Goal: Transaction & Acquisition: Purchase product/service

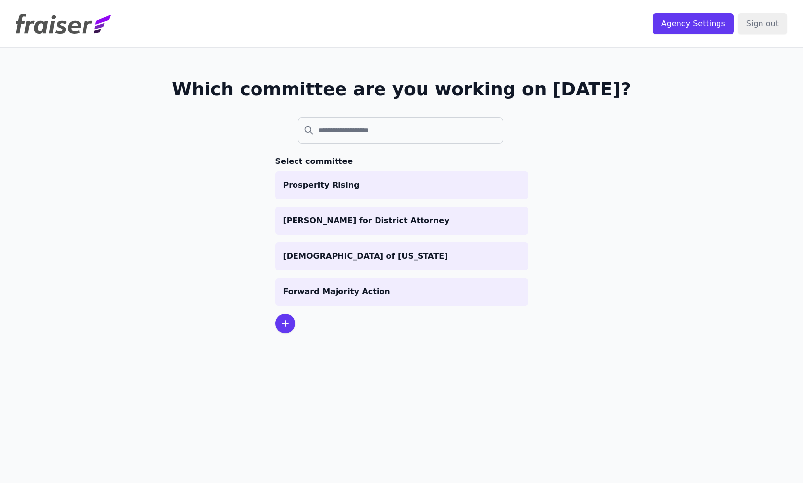
click at [279, 326] on icon at bounding box center [285, 324] width 12 height 12
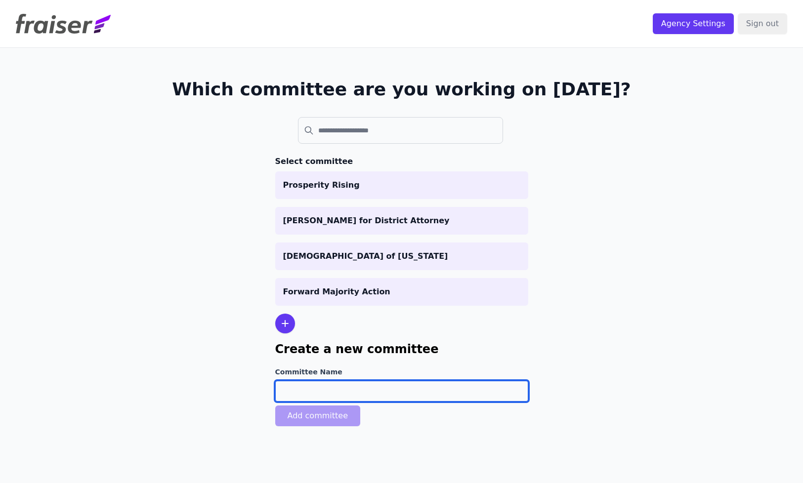
click at [287, 386] on input "Committee Name" at bounding box center [401, 391] width 253 height 21
type input "[PERSON_NAME] for Congress"
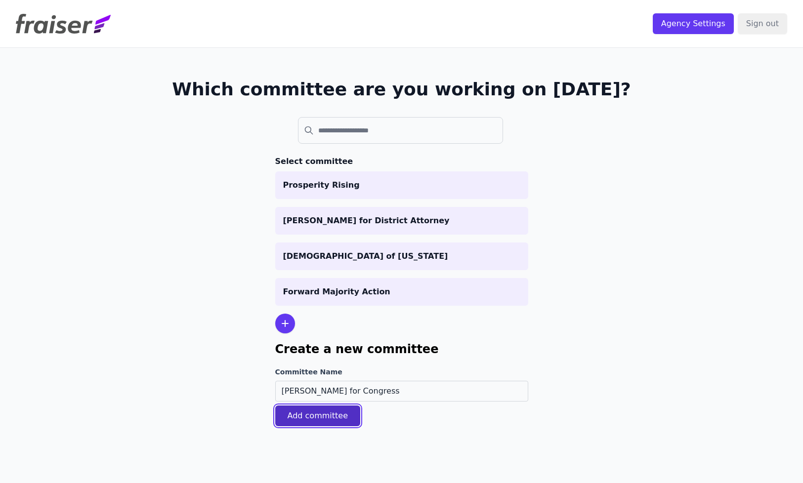
click at [318, 417] on button "Add committee" at bounding box center [317, 416] width 85 height 21
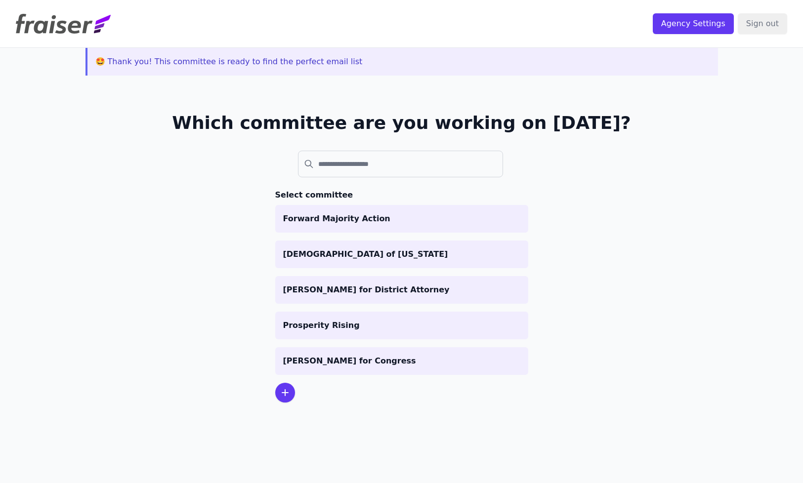
scroll to position [48, 0]
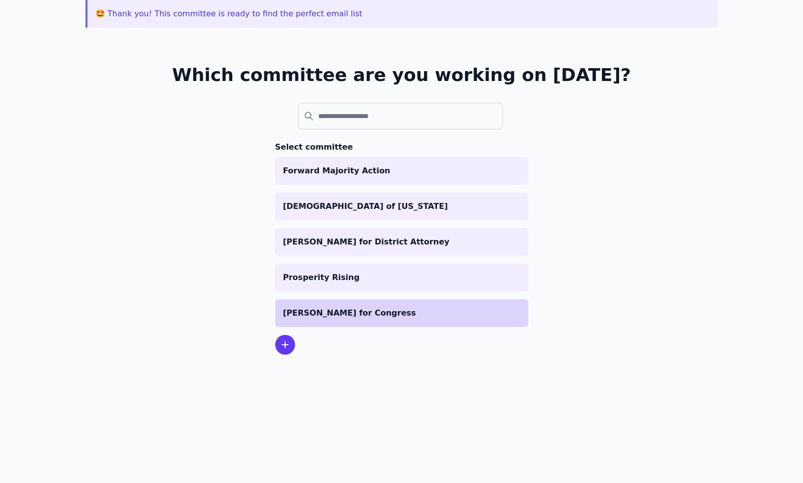
click at [343, 311] on p "[PERSON_NAME] for Congress" at bounding box center [401, 313] width 237 height 12
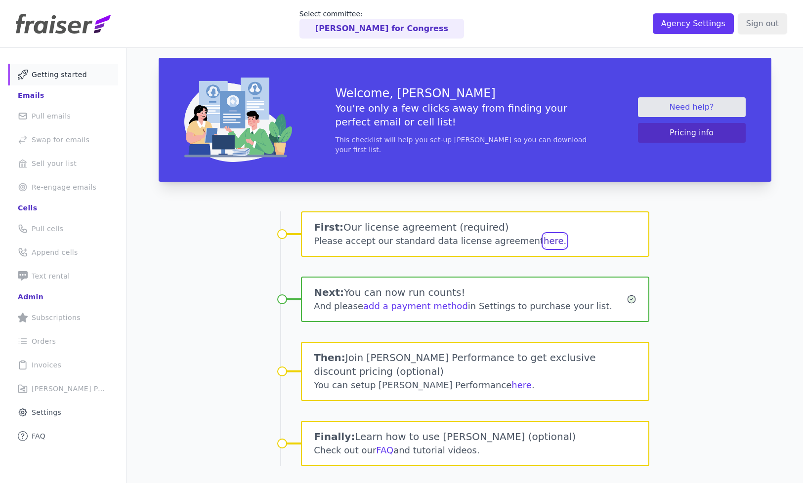
click at [543, 241] on button "here." at bounding box center [554, 241] width 23 height 14
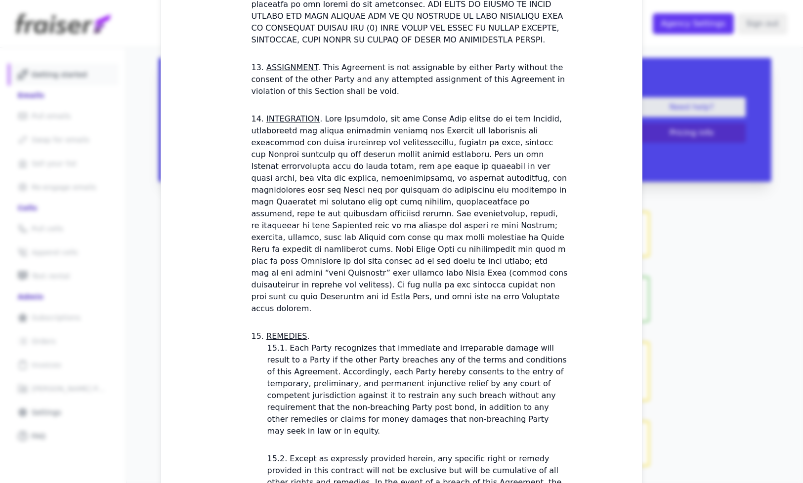
scroll to position [2859, 0]
checkbox input "true"
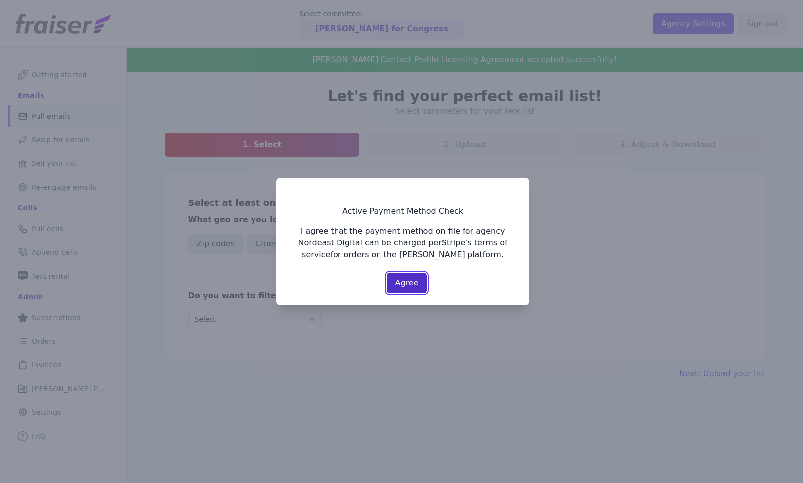
click at [413, 286] on button "Agree" at bounding box center [407, 283] width 40 height 21
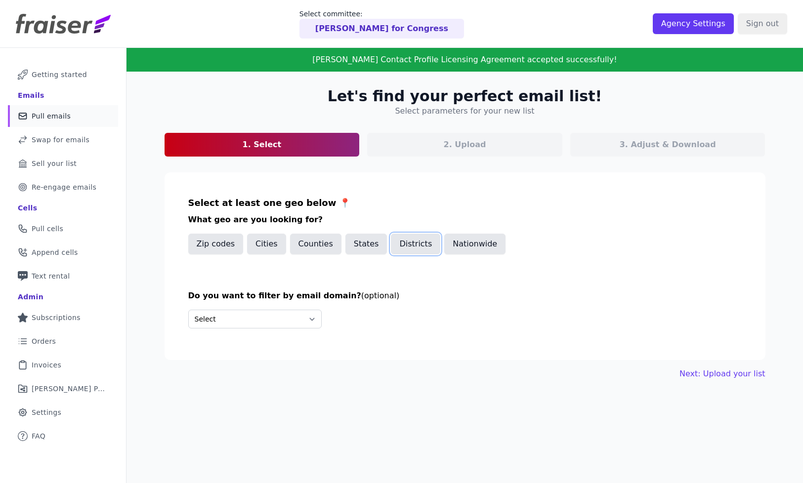
click at [398, 247] on button "Districts" at bounding box center [415, 244] width 49 height 21
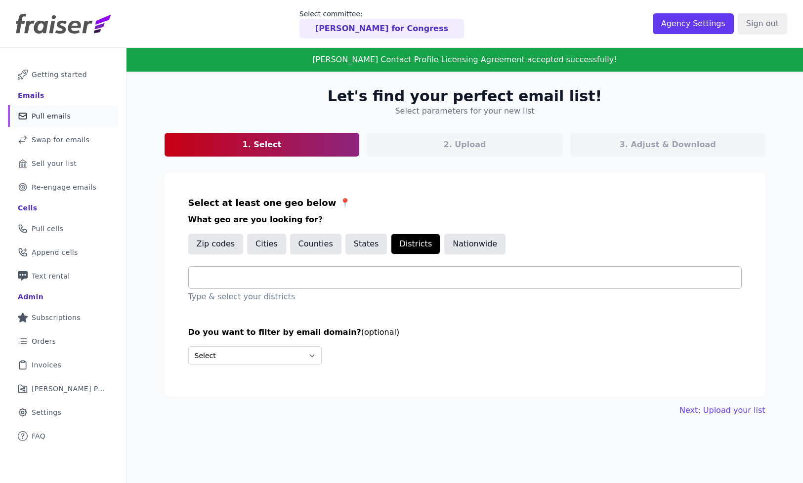
click at [350, 281] on input "text" at bounding box center [469, 278] width 544 height 12
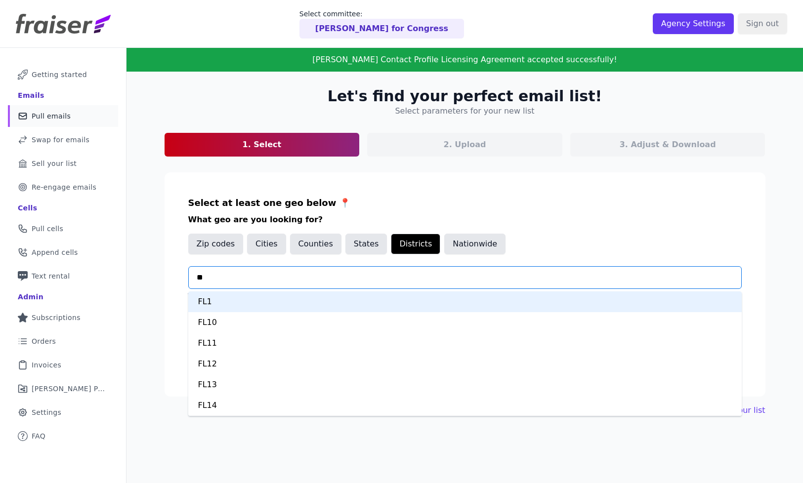
type input "***"
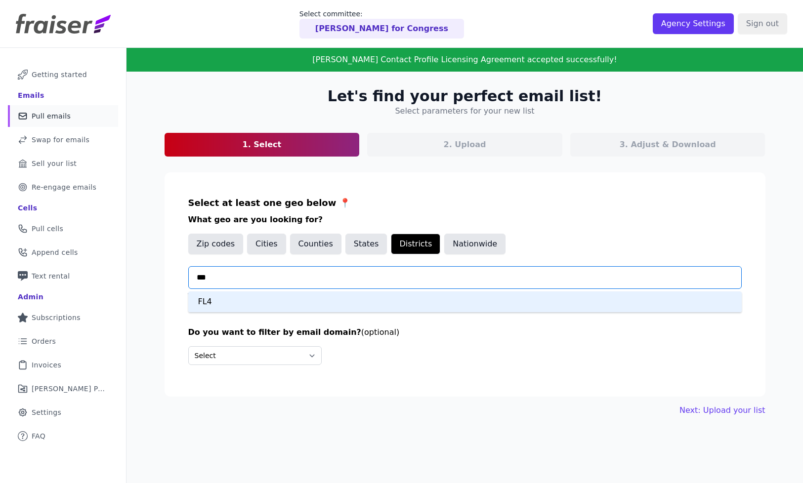
click at [322, 300] on div "FL4" at bounding box center [464, 301] width 553 height 21
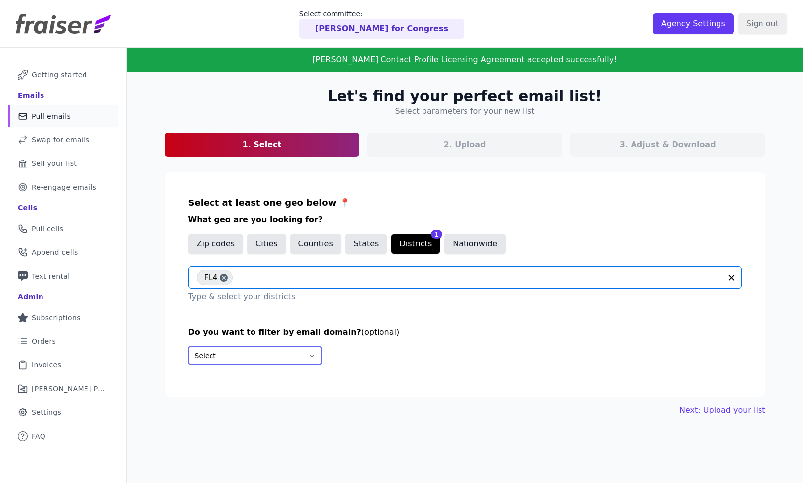
click at [268, 351] on select "Select Include only these domains Include none of these domains" at bounding box center [254, 355] width 133 height 19
click at [366, 246] on button "States" at bounding box center [366, 244] width 42 height 21
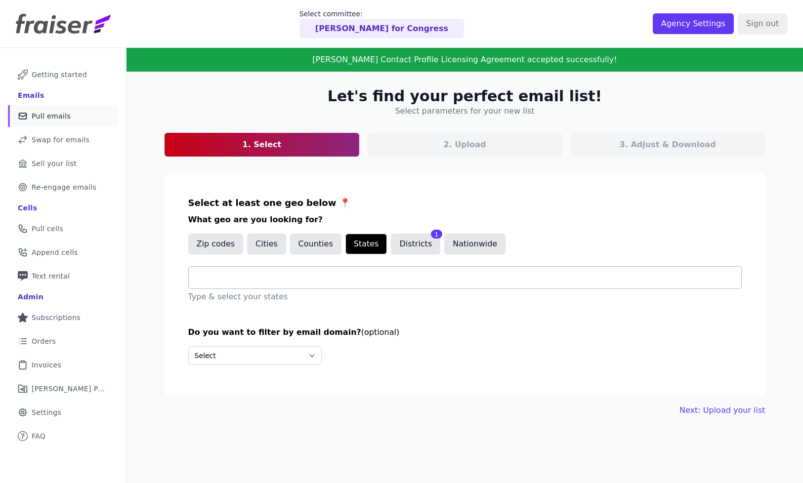
click at [344, 281] on input "text" at bounding box center [469, 278] width 544 height 12
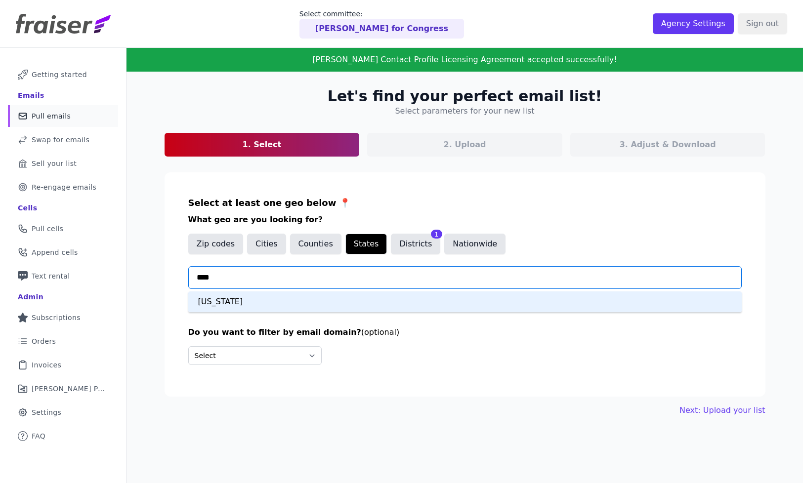
type input "*****"
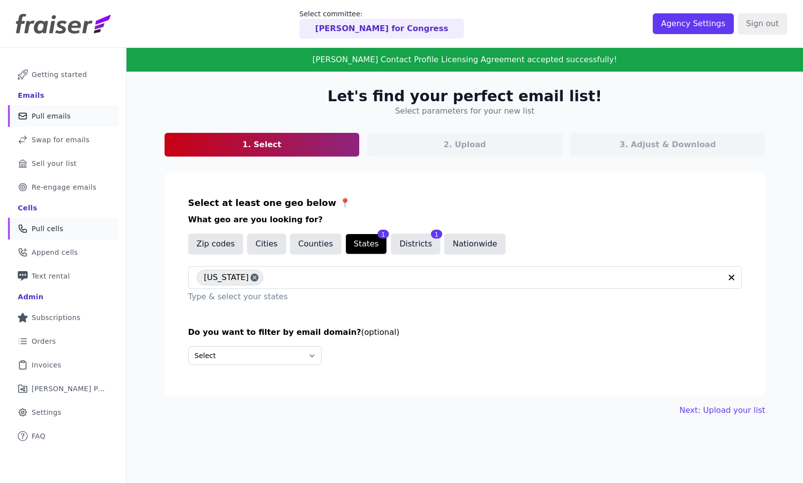
click at [86, 223] on link "Phone Icon Outline of a phone Pull cells" at bounding box center [63, 229] width 110 height 22
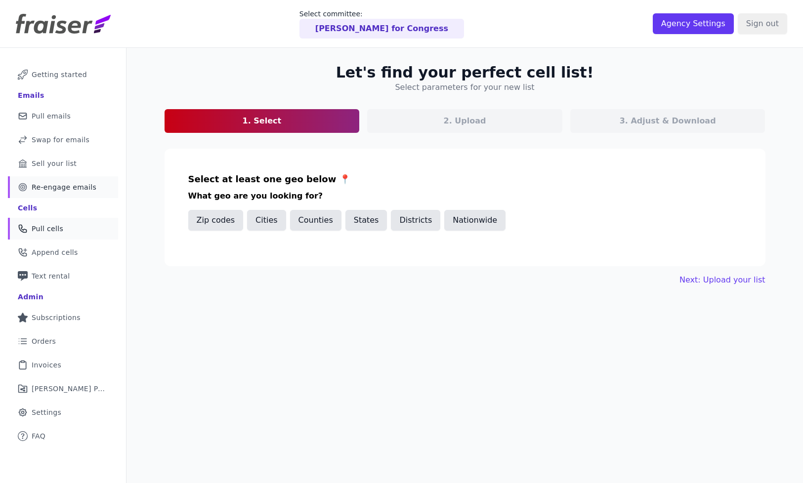
click at [73, 186] on span "Re-engage emails" at bounding box center [64, 187] width 65 height 10
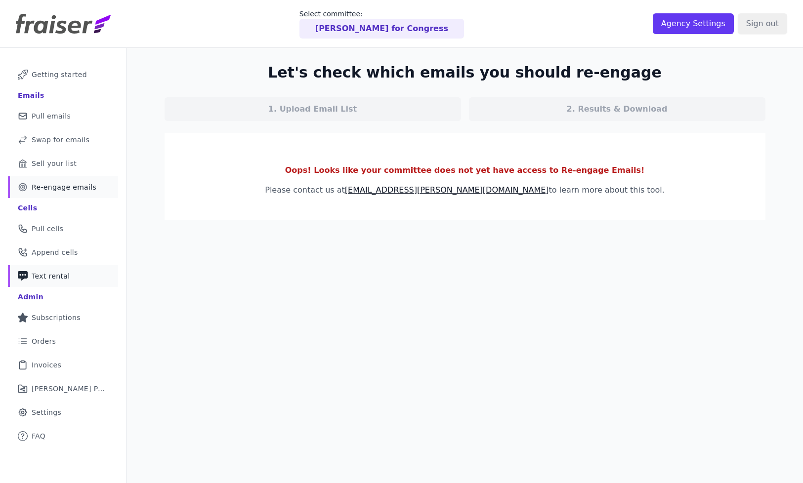
click at [71, 265] on link "Phone Icon with a plus sign Outline of a phone with a plus sign Text rental" at bounding box center [63, 276] width 110 height 22
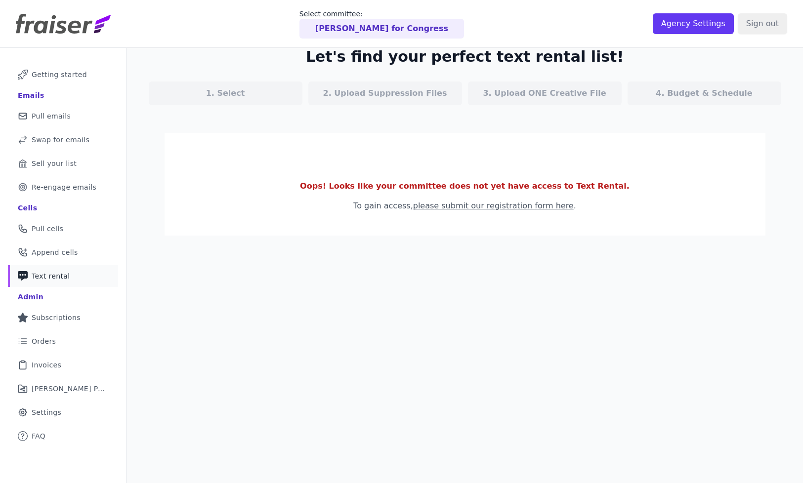
click at [436, 205] on link "please submit our registration form here" at bounding box center [493, 205] width 161 height 9
click at [73, 232] on link "Phone Icon Outline of a phone Pull cells" at bounding box center [63, 229] width 110 height 22
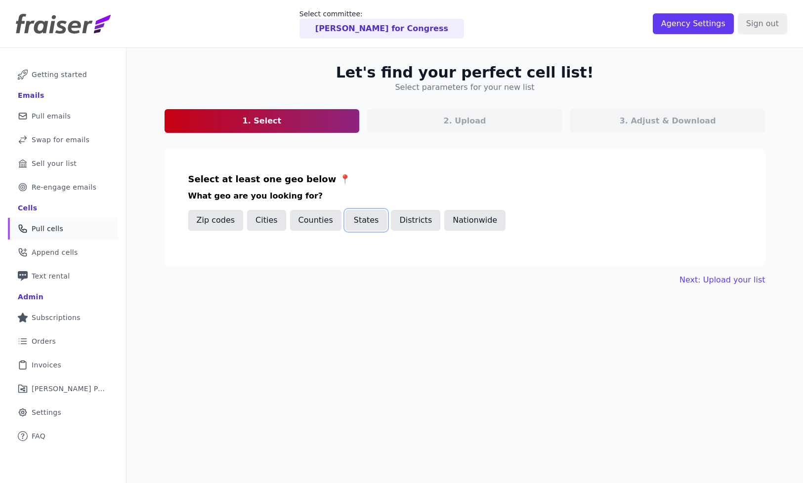
click at [373, 223] on button "States" at bounding box center [366, 220] width 42 height 21
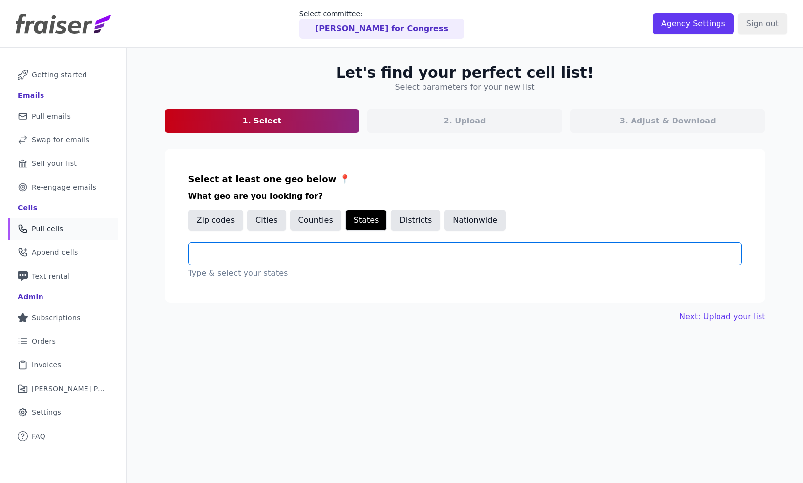
click at [346, 253] on input "text" at bounding box center [469, 254] width 544 height 12
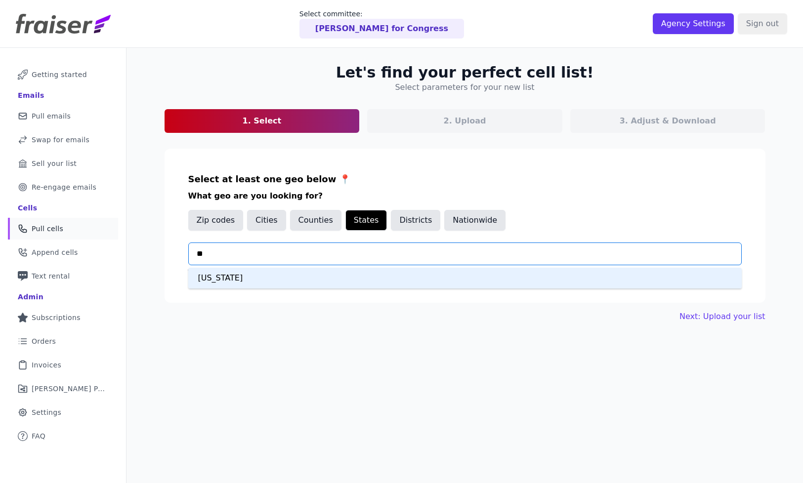
type input "***"
click at [329, 280] on div "Florida" at bounding box center [464, 278] width 553 height 21
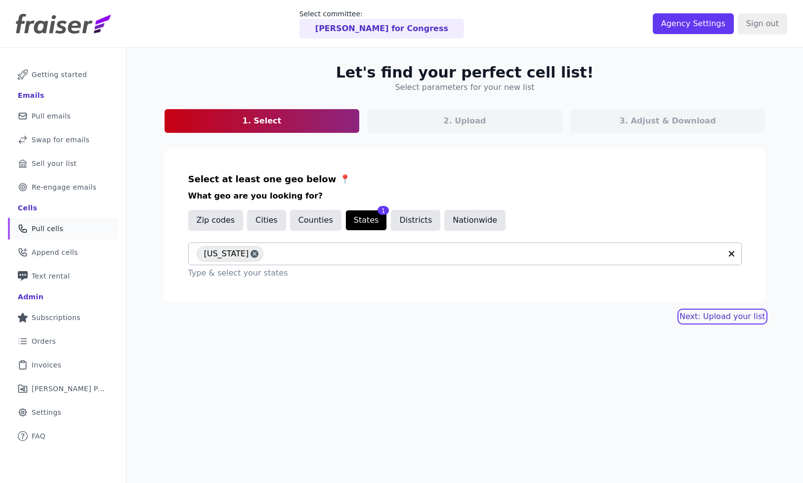
click at [696, 320] on link "Next: Upload your list" at bounding box center [721, 317] width 85 height 12
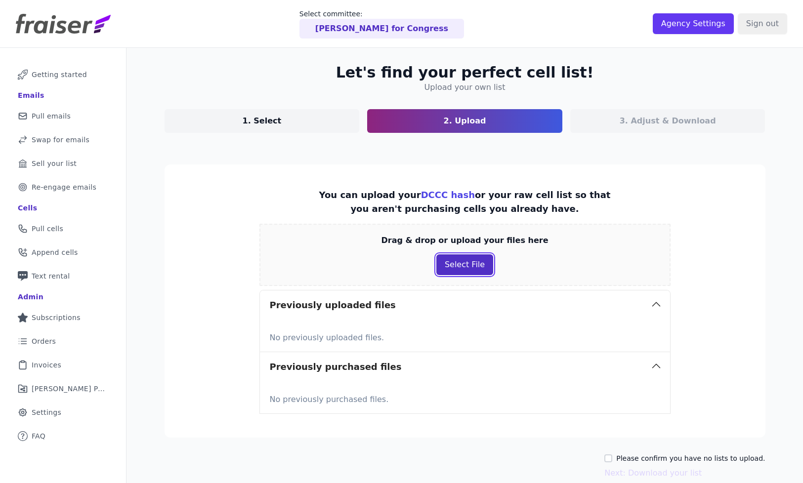
click at [450, 257] on button "Select File" at bounding box center [464, 264] width 57 height 21
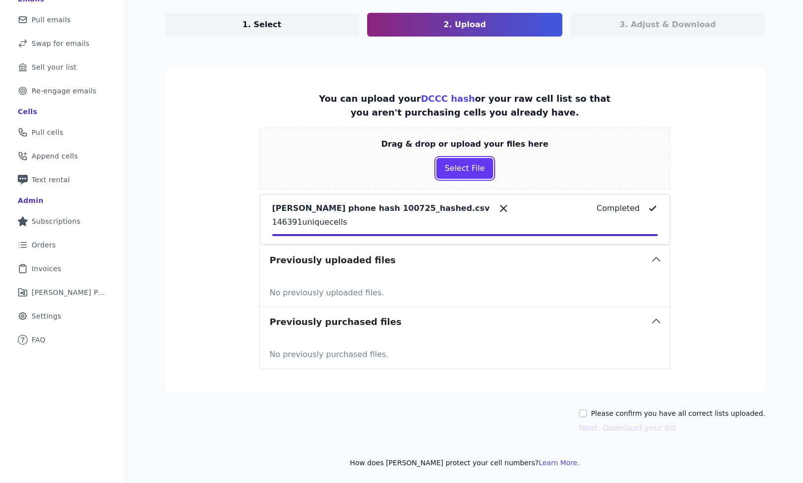
scroll to position [97, 0]
click at [587, 413] on input "Please confirm you have all correct lists uploaded." at bounding box center [583, 413] width 8 height 8
checkbox input "true"
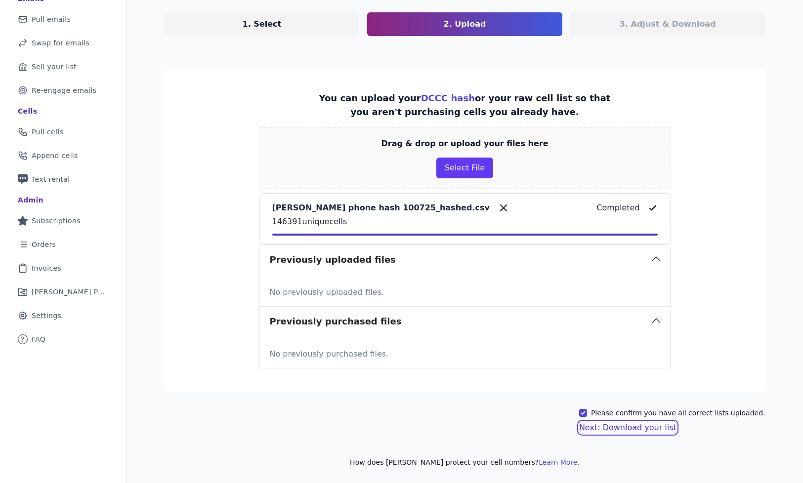
click at [608, 430] on button "Next: Download your list" at bounding box center [627, 428] width 97 height 12
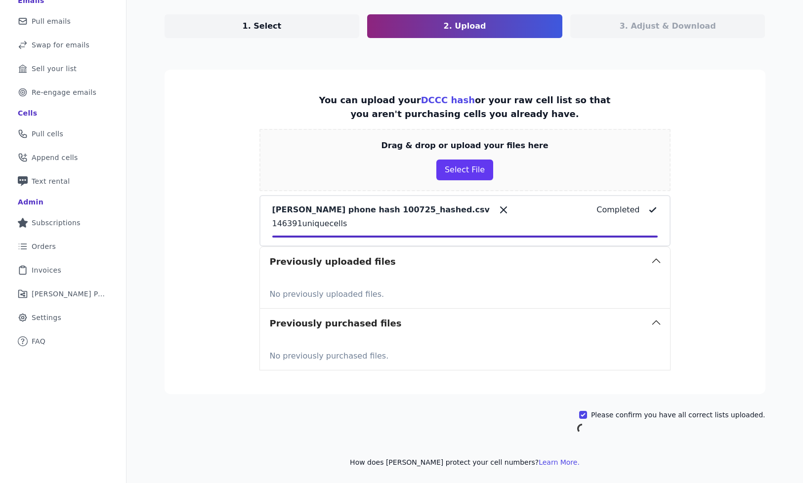
scroll to position [48, 0]
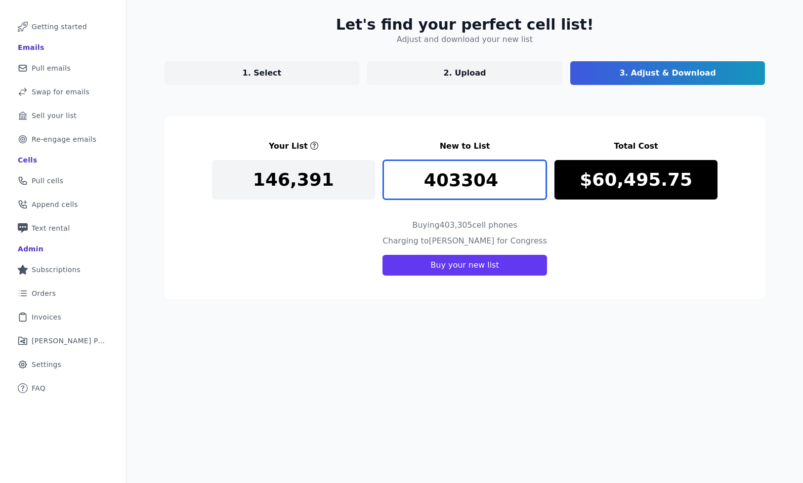
type input "403304"
click at [531, 184] on input "403304" at bounding box center [464, 180] width 163 height 40
click at [510, 183] on input "403304" at bounding box center [464, 180] width 163 height 40
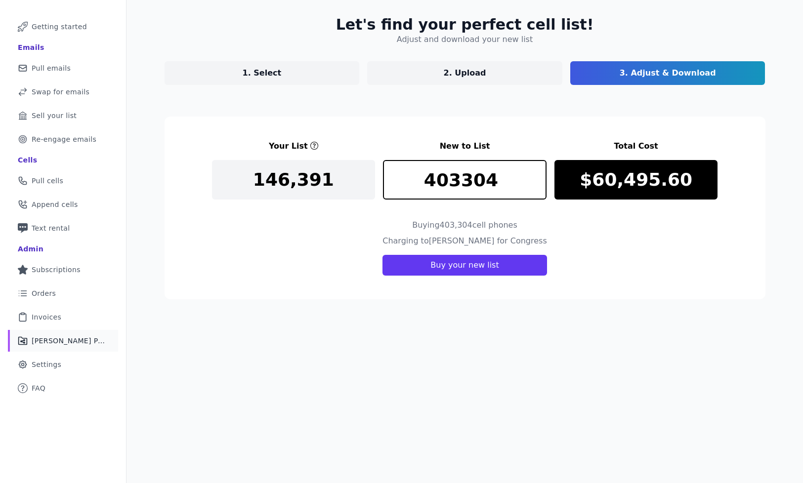
click at [56, 346] on link "Share Icon Outline of a share Fraiser Performance" at bounding box center [63, 341] width 110 height 22
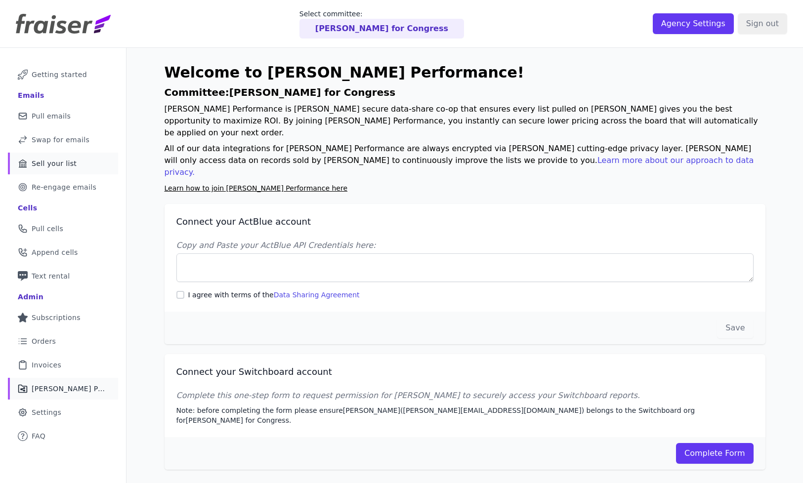
click at [85, 169] on link "Bank Icon Outline of a bank Sell your list" at bounding box center [63, 164] width 110 height 22
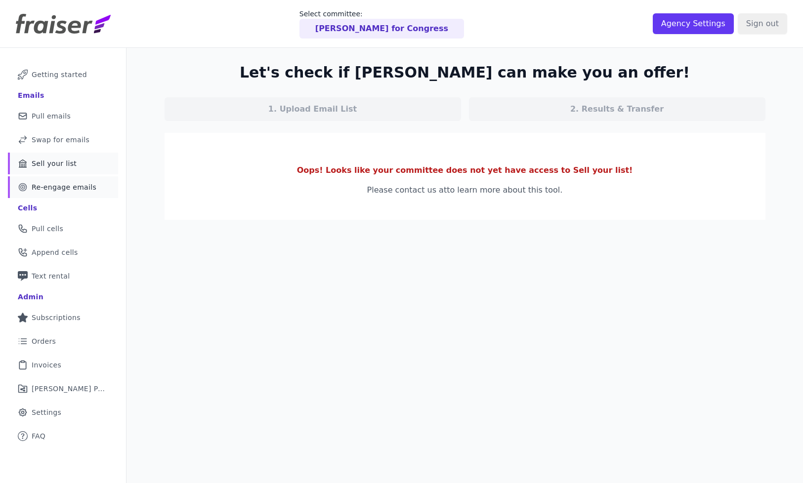
click at [84, 185] on span "Re-engage emails" at bounding box center [64, 187] width 65 height 10
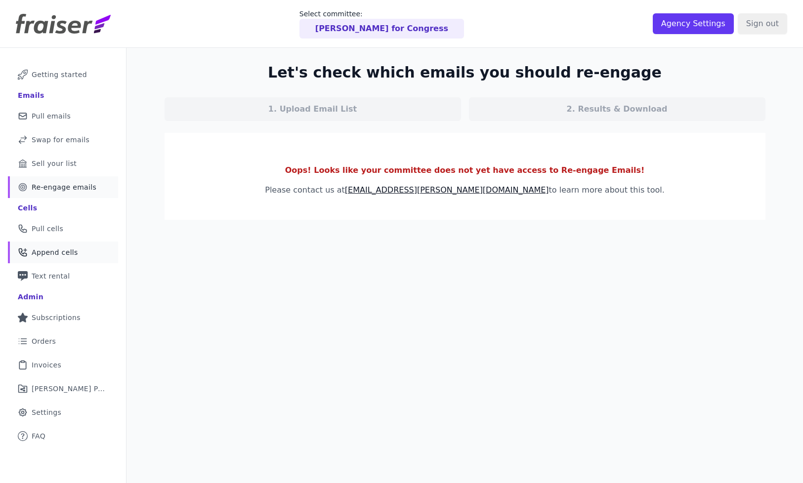
click at [63, 242] on link "Phone Icon with a plus sign Outline of a phone with a plus sign Append cells" at bounding box center [63, 253] width 110 height 22
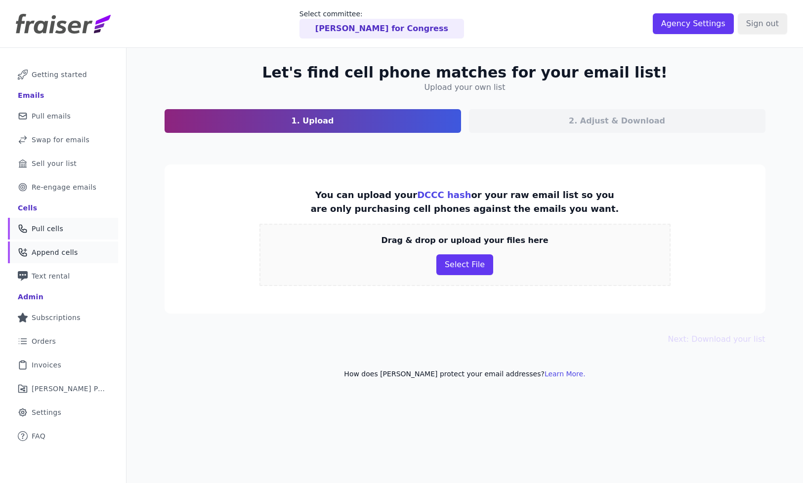
click at [57, 238] on link "Phone Icon Outline of a phone Pull cells" at bounding box center [63, 229] width 110 height 22
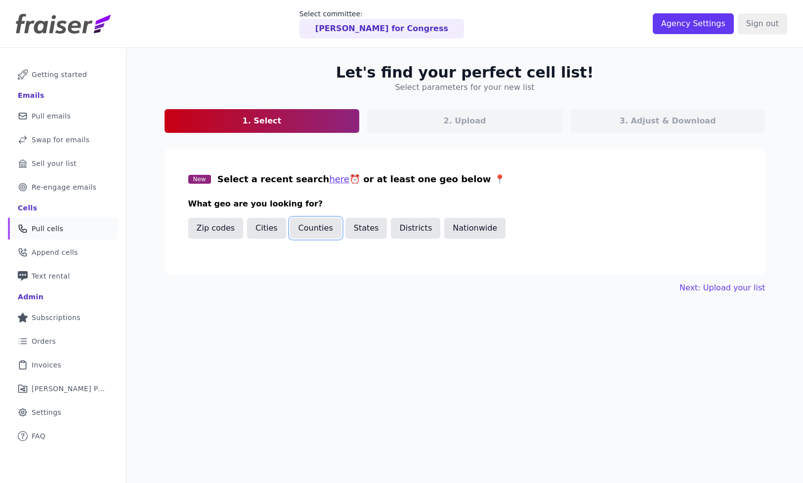
click at [307, 227] on button "Counties" at bounding box center [315, 228] width 51 height 21
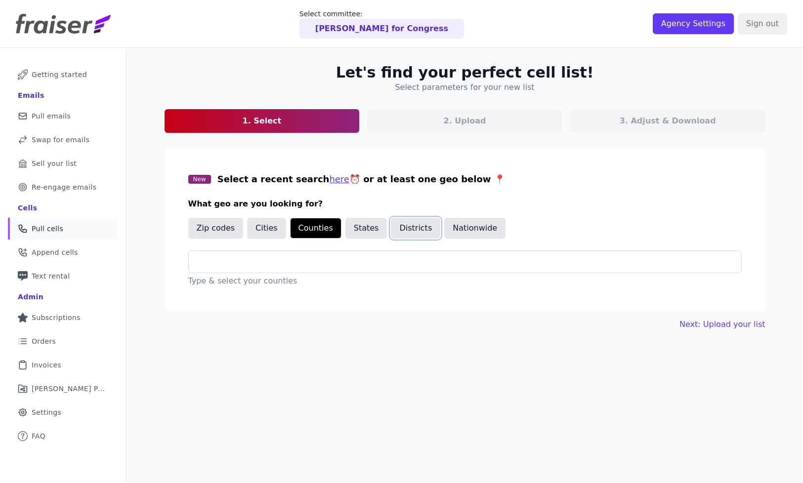
click at [393, 230] on button "Districts" at bounding box center [415, 228] width 49 height 21
click at [318, 262] on input "text" at bounding box center [469, 262] width 544 height 12
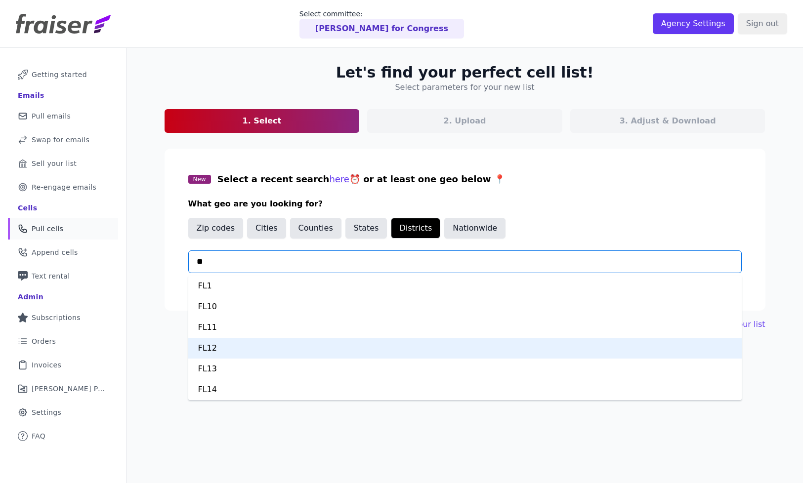
type input "***"
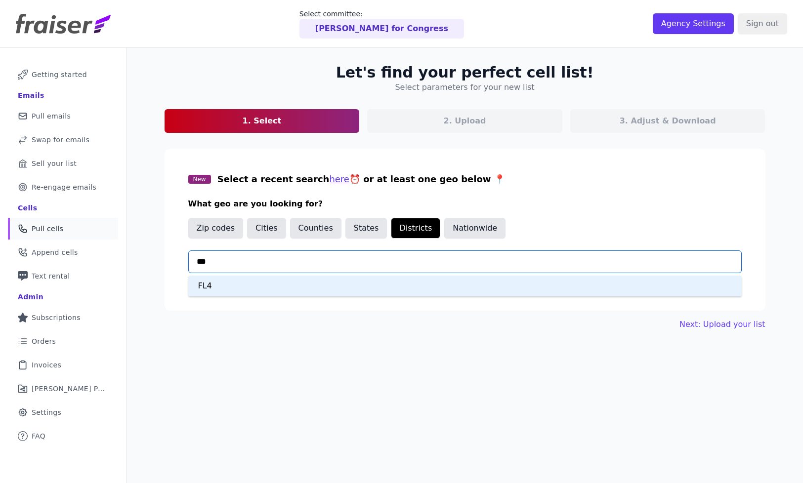
click at [295, 284] on div "FL4" at bounding box center [464, 286] width 553 height 21
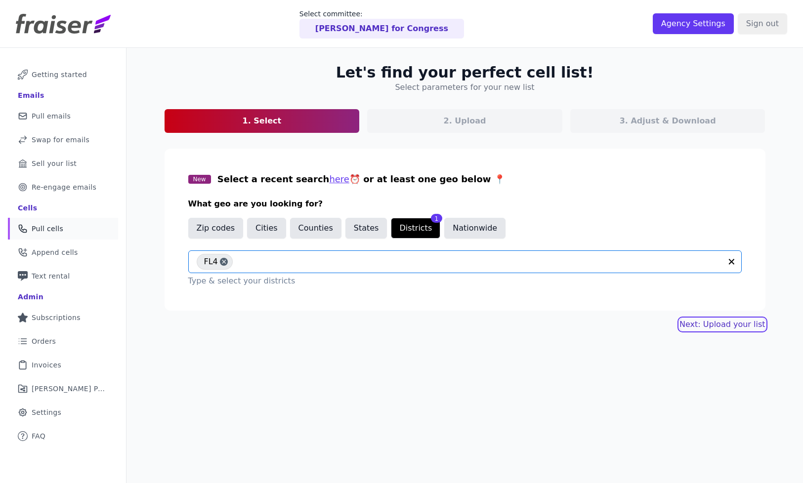
click at [736, 319] on link "Next: Upload your list" at bounding box center [721, 325] width 85 height 12
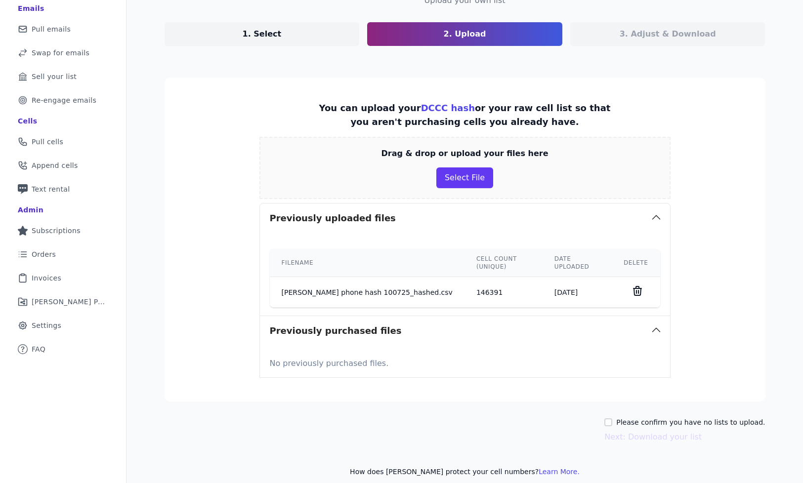
scroll to position [88, 0]
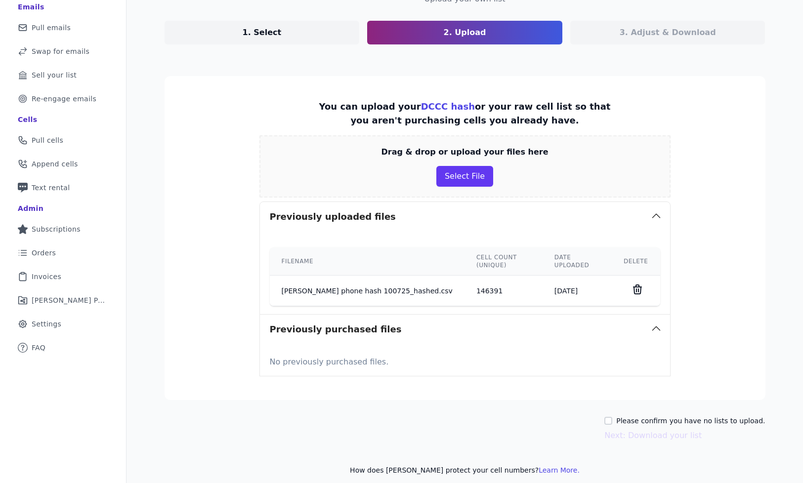
click at [621, 416] on label "Please confirm you have no lists to upload." at bounding box center [690, 421] width 149 height 10
click at [612, 417] on input "Please confirm you have no lists to upload." at bounding box center [608, 421] width 8 height 8
checkbox input "true"
click at [632, 430] on button "Next: Download your list" at bounding box center [652, 436] width 97 height 12
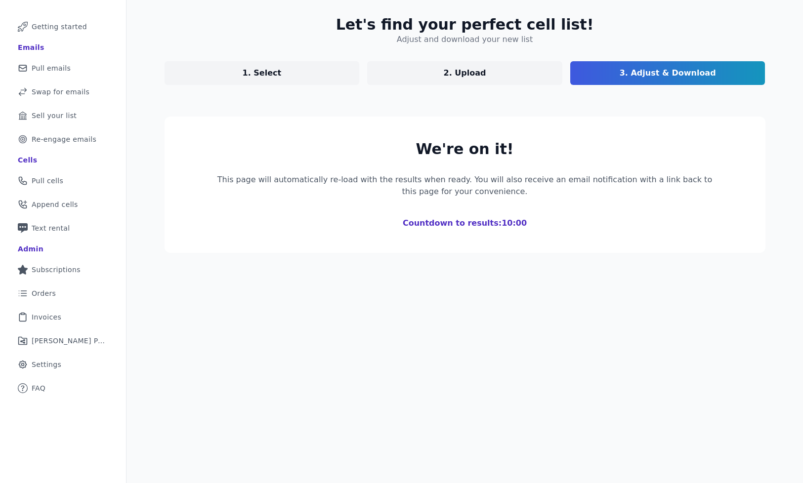
scroll to position [48, 0]
